Goal: Find specific page/section: Find specific page/section

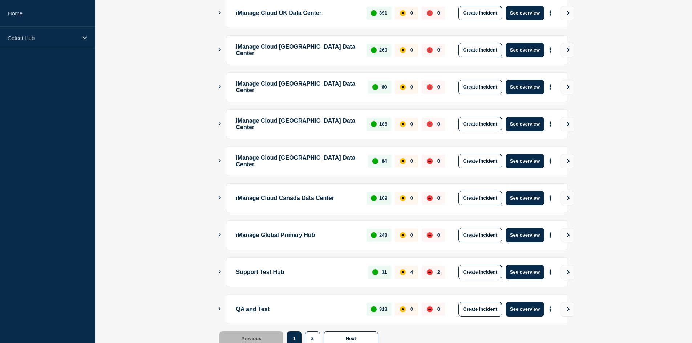
scroll to position [172, 0]
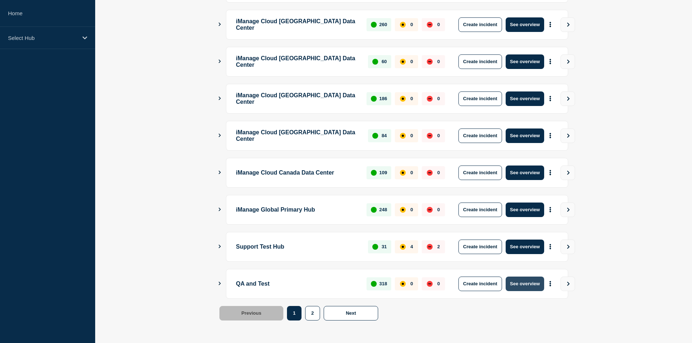
click at [519, 280] on button "See overview" at bounding box center [525, 284] width 39 height 15
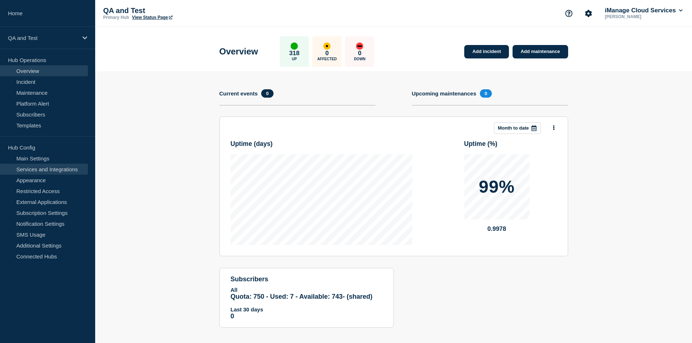
click at [38, 170] on link "Services and Integrations" at bounding box center [44, 169] width 88 height 11
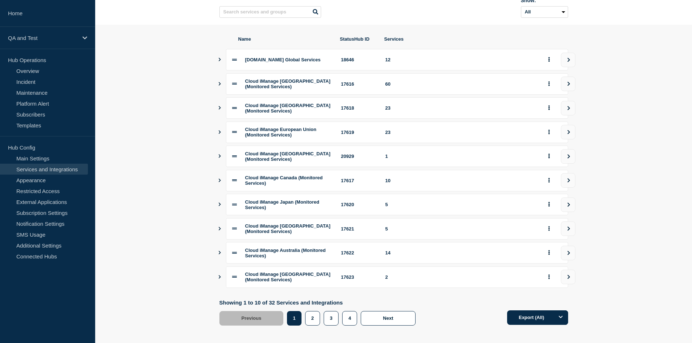
scroll to position [84, 0]
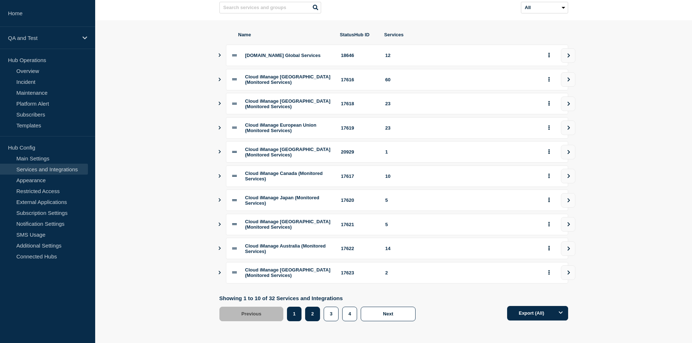
click at [314, 315] on button "2" at bounding box center [312, 314] width 15 height 15
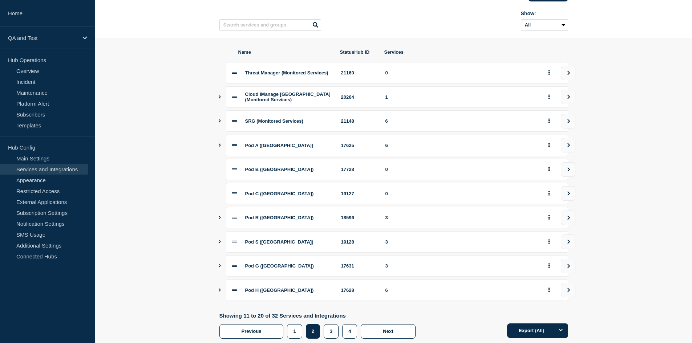
scroll to position [73, 0]
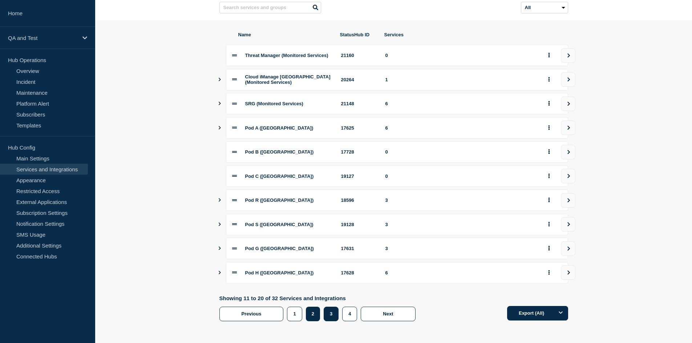
click at [334, 318] on button "3" at bounding box center [331, 314] width 15 height 15
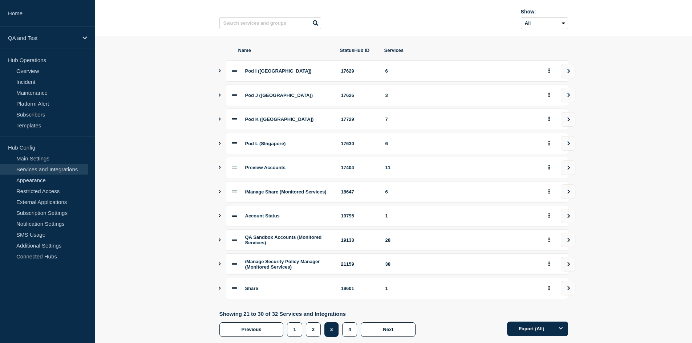
scroll to position [77, 0]
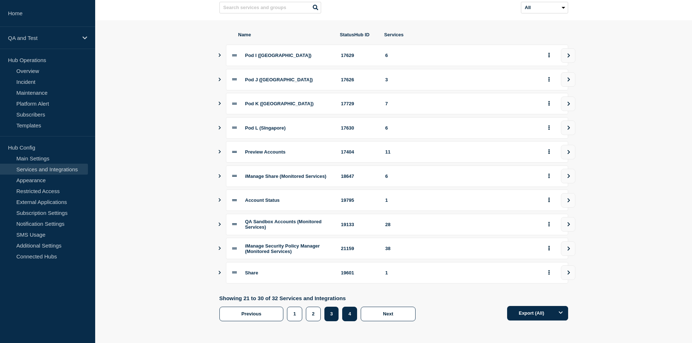
click at [350, 316] on button "4" at bounding box center [349, 314] width 15 height 15
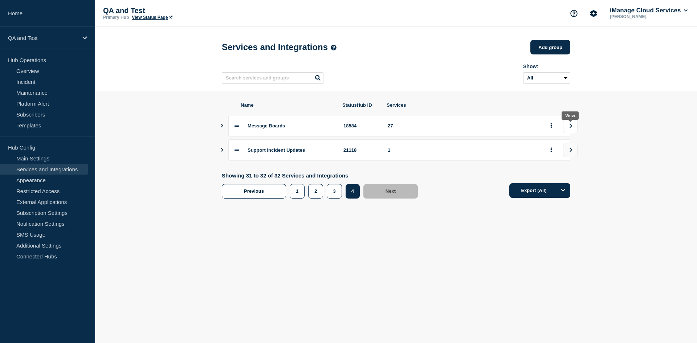
click at [566, 128] on button "view group" at bounding box center [570, 126] width 15 height 15
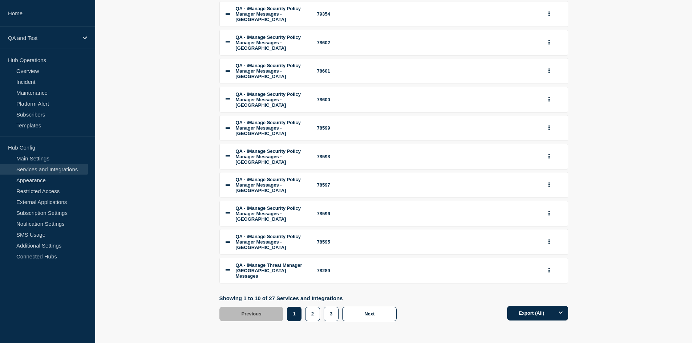
scroll to position [145, 0]
click at [332, 315] on button "3" at bounding box center [331, 314] width 15 height 15
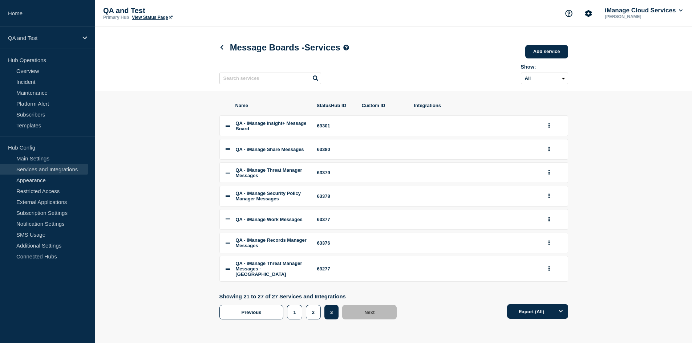
click at [321, 199] on div "63378" at bounding box center [335, 196] width 36 height 5
copy div "63378"
click at [50, 16] on link "Home" at bounding box center [47, 13] width 95 height 27
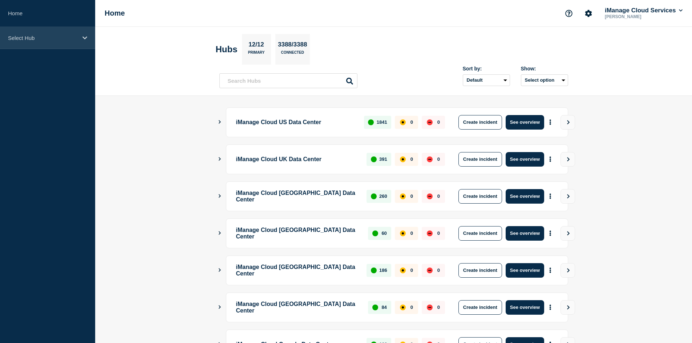
click at [66, 46] on div "Select Hub" at bounding box center [47, 38] width 95 height 22
click at [60, 48] on div "Select Hub" at bounding box center [47, 38] width 95 height 22
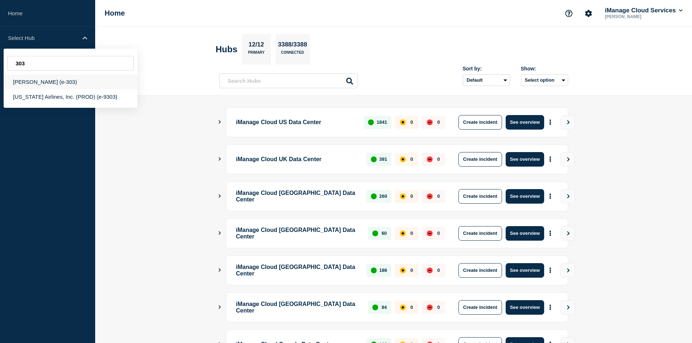
type input "303"
click at [63, 82] on div "[PERSON_NAME] (e-303)" at bounding box center [71, 81] width 134 height 15
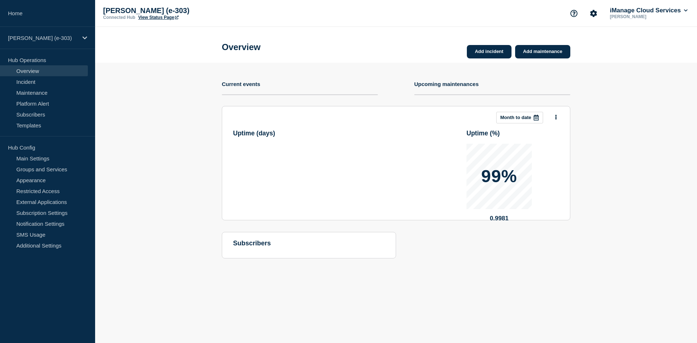
click at [157, 17] on link "View Status Page" at bounding box center [158, 17] width 40 height 5
